Goal: Task Accomplishment & Management: Use online tool/utility

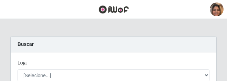
scroll to position [34, 0]
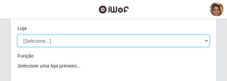
click at [205, 41] on select "[Selecione...] Mar Vermelho - CEASA Mar Vermelho - Centro de Distribuição" at bounding box center [113, 41] width 192 height 12
select select "474"
click at [17, 35] on select "[Selecione...] Mar Vermelho - CEASA Mar Vermelho - Centro de Distribuição" at bounding box center [113, 41] width 192 height 12
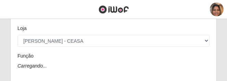
click at [54, 63] on div "Carregando..." at bounding box center [113, 65] width 202 height 7
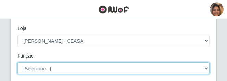
click at [206, 67] on select "[Selecione...] Repositor Repositor + Repositor ++" at bounding box center [113, 68] width 192 height 12
select select "24"
click at [17, 62] on select "[Selecione...] Repositor Repositor + Repositor ++" at bounding box center [113, 68] width 192 height 12
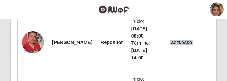
scroll to position [308, 0]
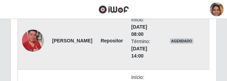
click at [176, 42] on span "AGENDADO" at bounding box center [182, 40] width 24 height 5
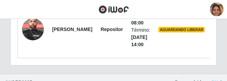
scroll to position [343, 0]
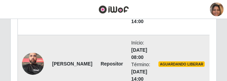
click at [169, 64] on span "AGUARDANDO LIBERAR" at bounding box center [181, 63] width 46 height 5
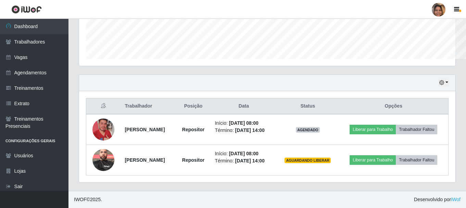
scroll to position [342529, 342295]
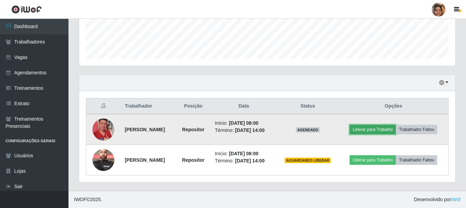
click at [227, 80] on button "Liberar para Trabalho" at bounding box center [373, 130] width 46 height 10
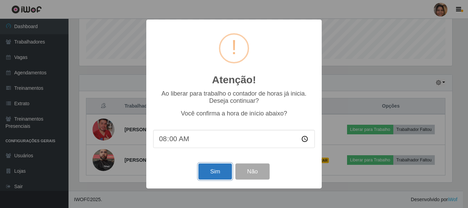
click at [207, 80] on button "Sim" at bounding box center [214, 171] width 33 height 16
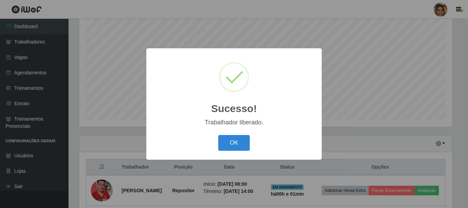
click at [227, 80] on div "OK Cancel" at bounding box center [234, 143] width 162 height 20
click at [227, 80] on button "OK" at bounding box center [234, 143] width 32 height 16
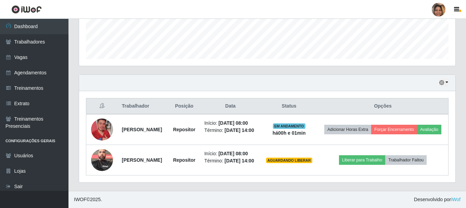
scroll to position [196, 0]
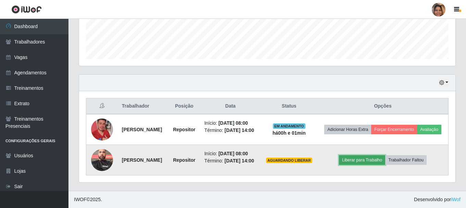
click at [227, 80] on button "Liberar para Trabalho" at bounding box center [362, 160] width 46 height 10
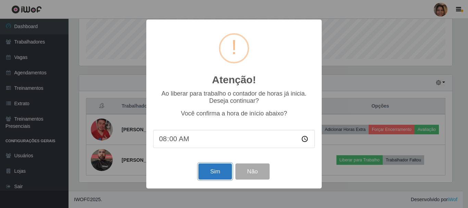
click at [211, 80] on button "Sim" at bounding box center [214, 171] width 33 height 16
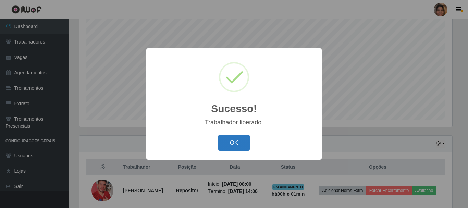
click at [227, 80] on button "OK" at bounding box center [234, 143] width 32 height 16
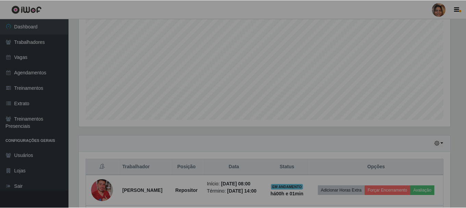
scroll to position [0, 0]
